Goal: Task Accomplishment & Management: Complete application form

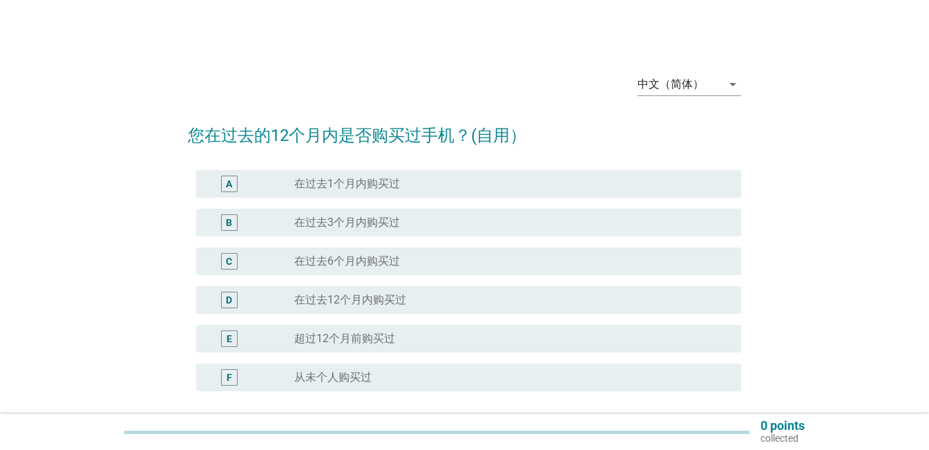
click at [369, 343] on label "超过12个月前购买过" at bounding box center [344, 338] width 101 height 14
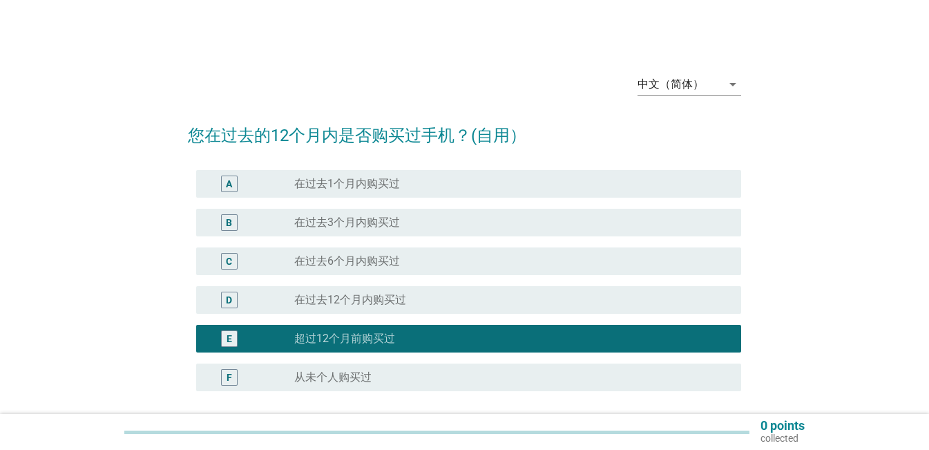
scroll to position [69, 0]
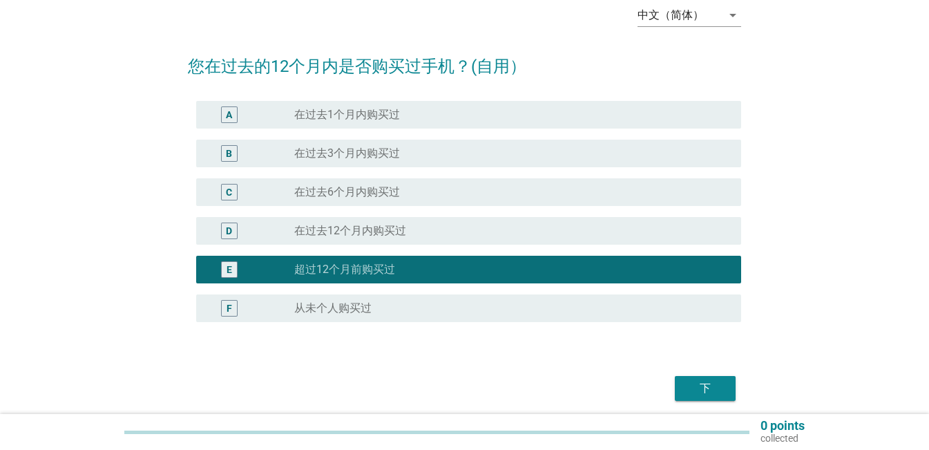
click at [709, 392] on div "下" at bounding box center [705, 388] width 39 height 17
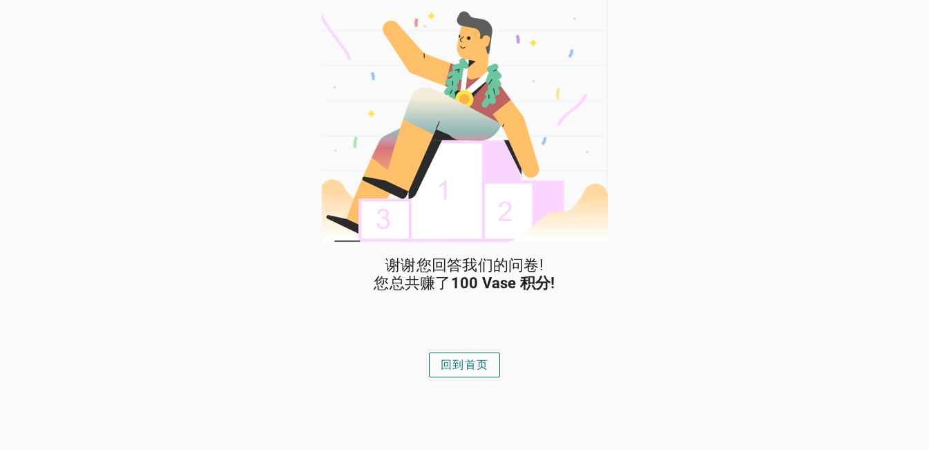
click at [458, 363] on div "回到首页" at bounding box center [465, 364] width 48 height 17
